Goal: Information Seeking & Learning: Find specific page/section

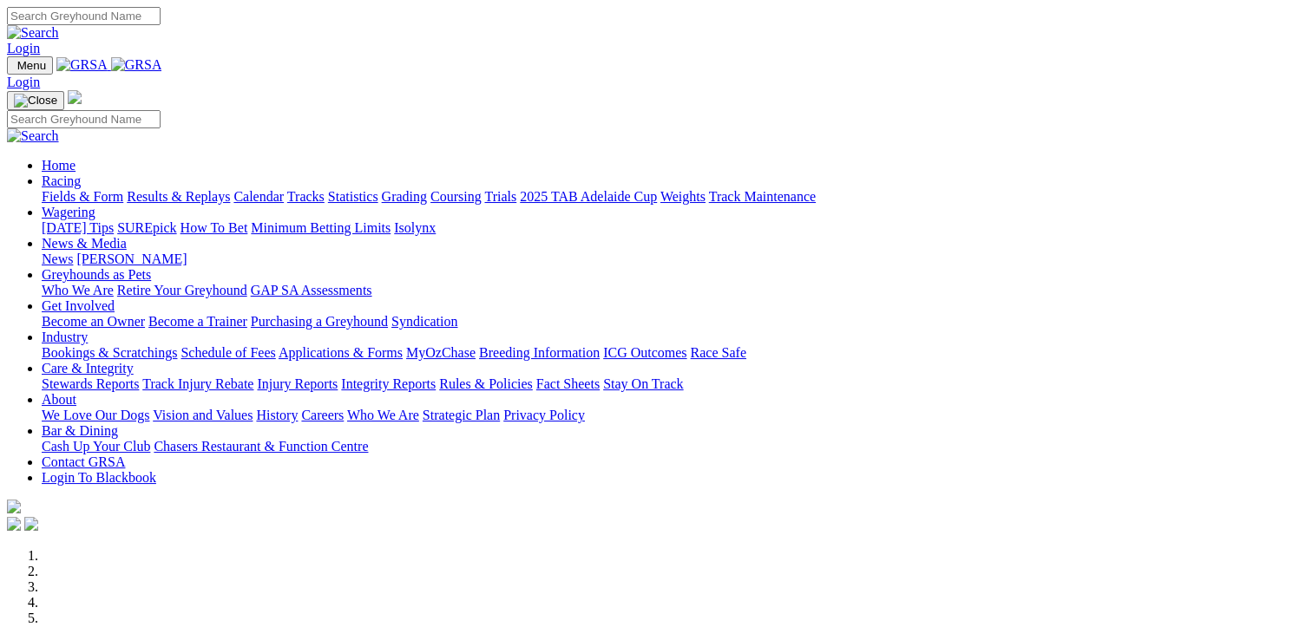
click at [198, 189] on link "Results & Replays" at bounding box center [178, 196] width 103 height 15
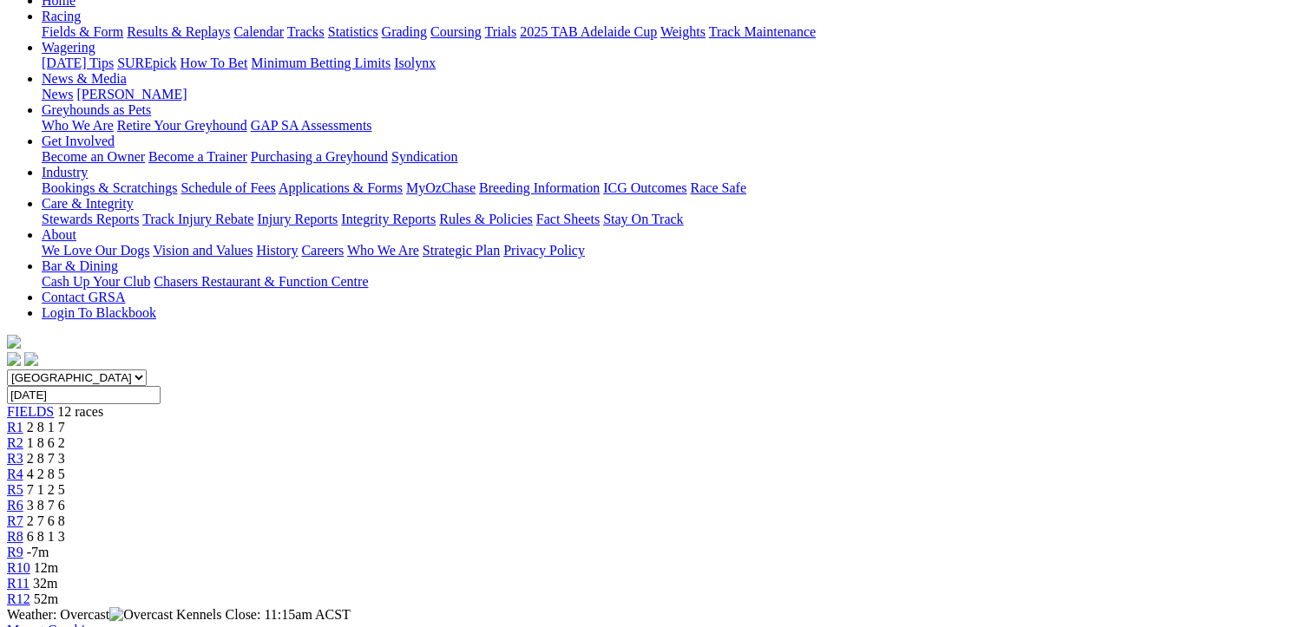
scroll to position [207, 0]
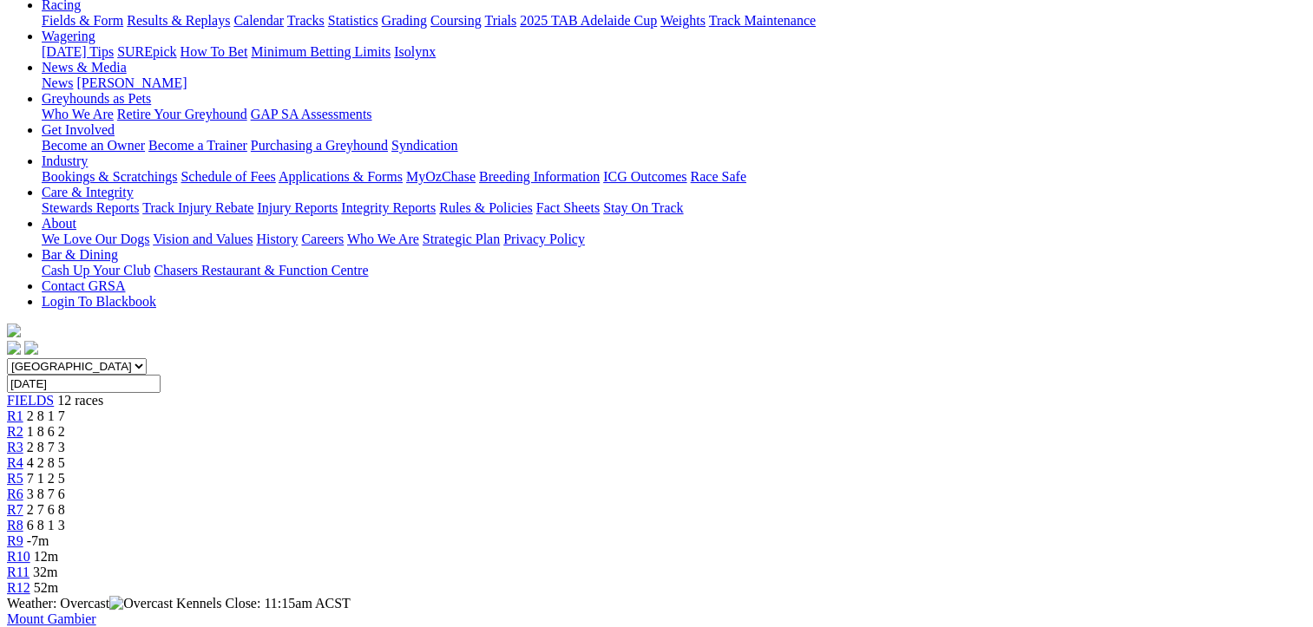
click at [263, 409] on div "R1 2 8 1 7" at bounding box center [656, 417] width 1299 height 16
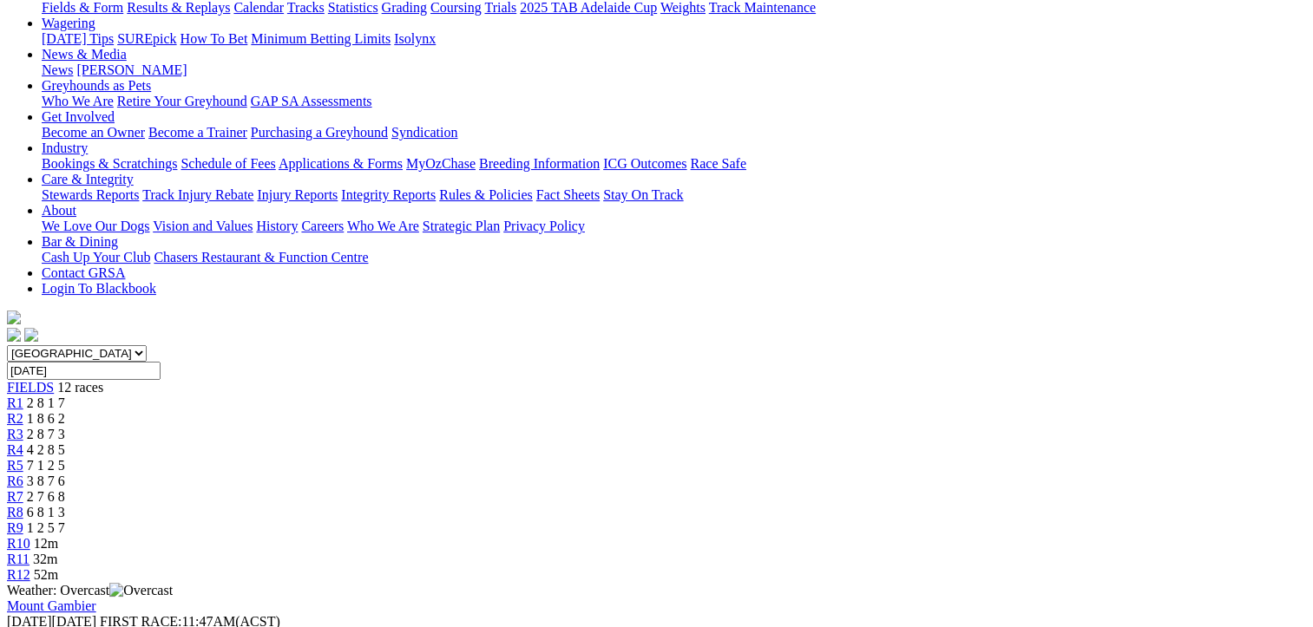
scroll to position [185, 0]
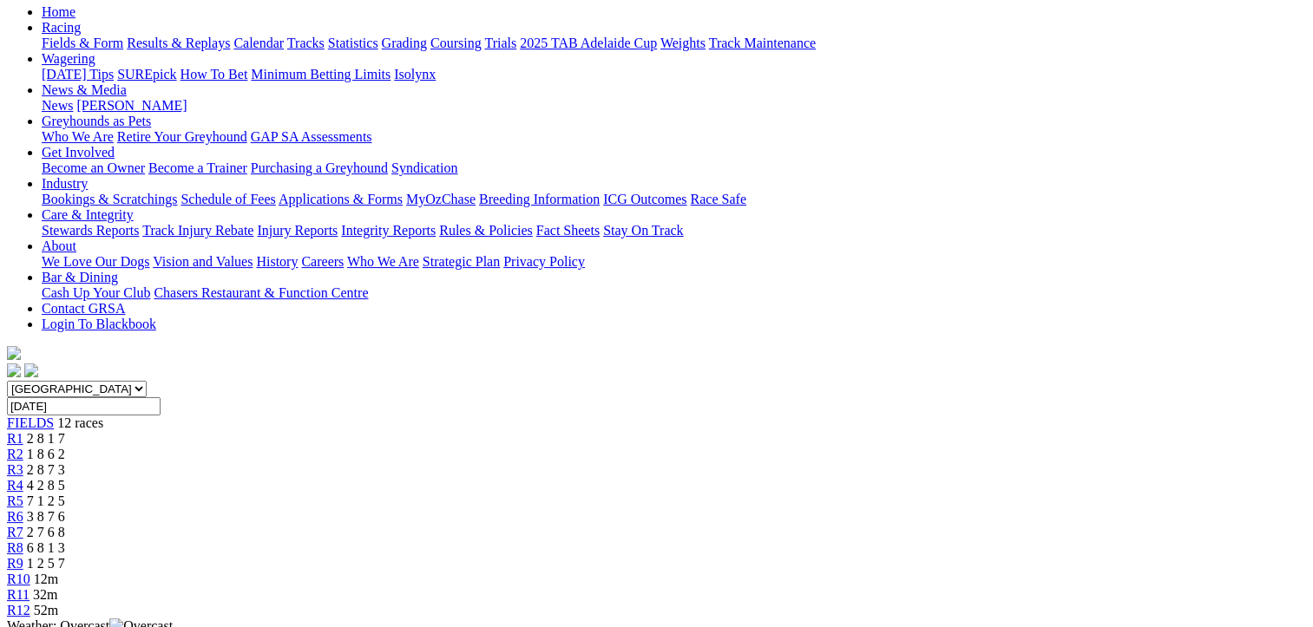
click at [65, 447] on span "1 8 6 2" at bounding box center [46, 454] width 38 height 15
